Goal: Navigation & Orientation: Find specific page/section

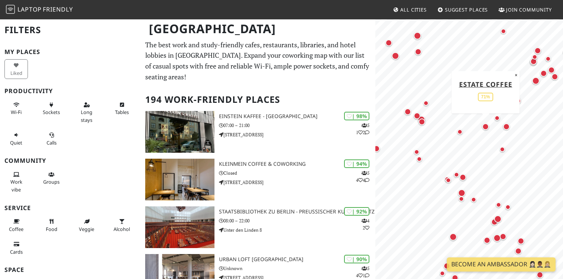
click at [487, 129] on div "Map marker" at bounding box center [485, 126] width 7 height 7
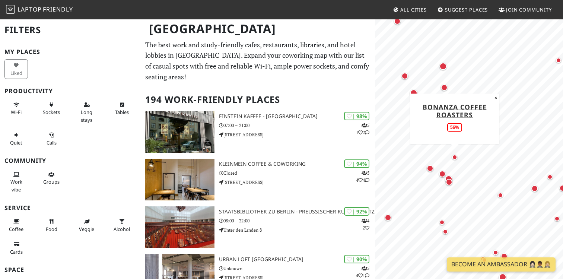
click at [453, 156] on div "Map marker" at bounding box center [454, 157] width 5 height 5
